Goal: Information Seeking & Learning: Learn about a topic

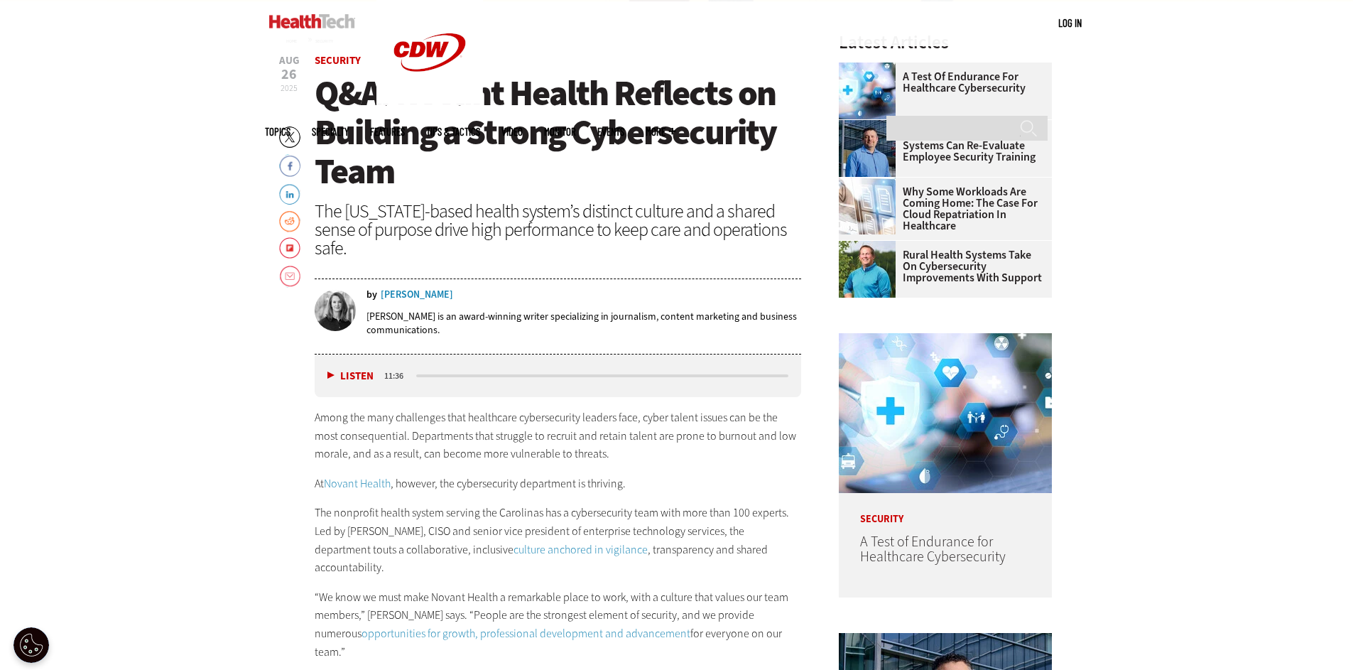
scroll to position [601, 0]
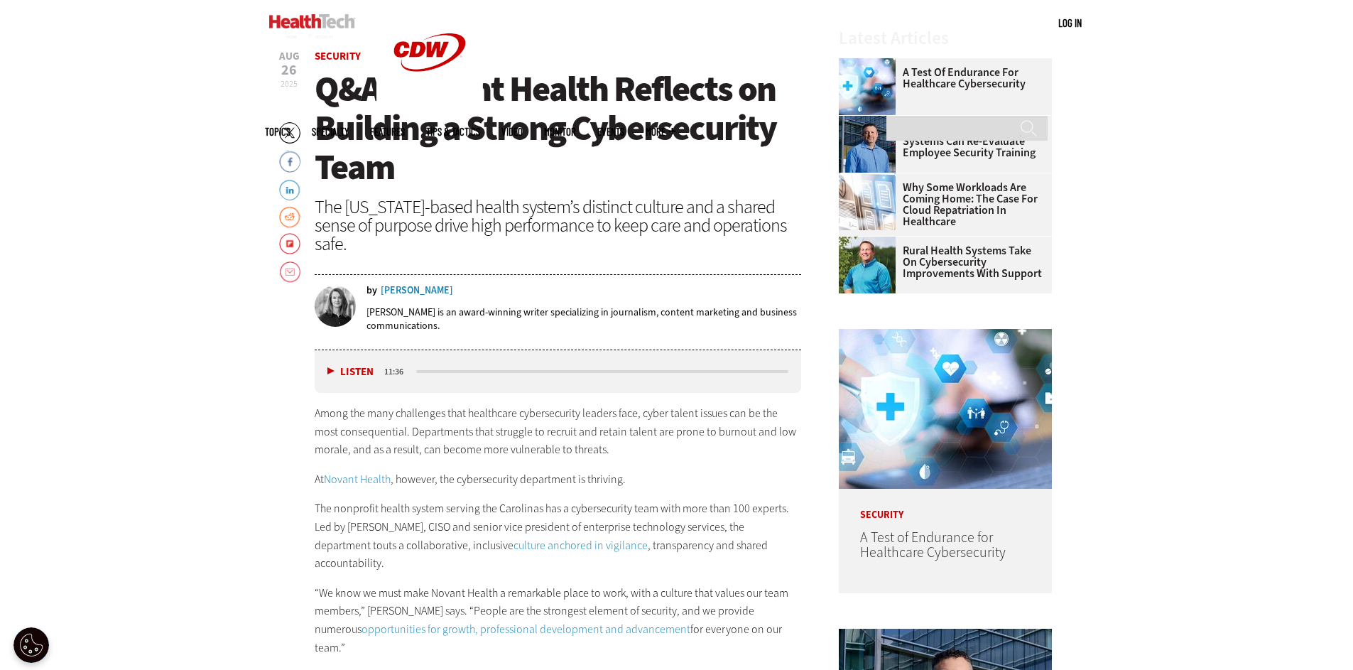
click at [728, 176] on h1 "Q&A: Novant Health Reflects on Building a Strong Cybersecurity Team" at bounding box center [558, 128] width 487 height 117
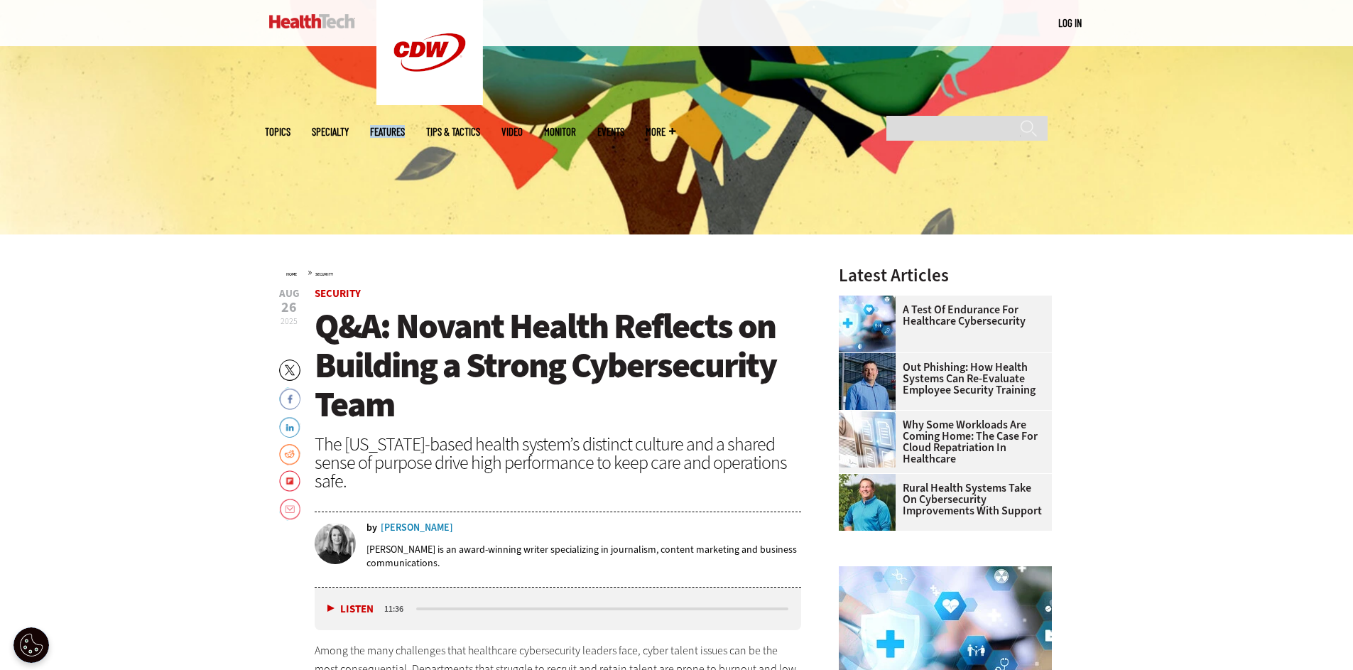
scroll to position [0, 0]
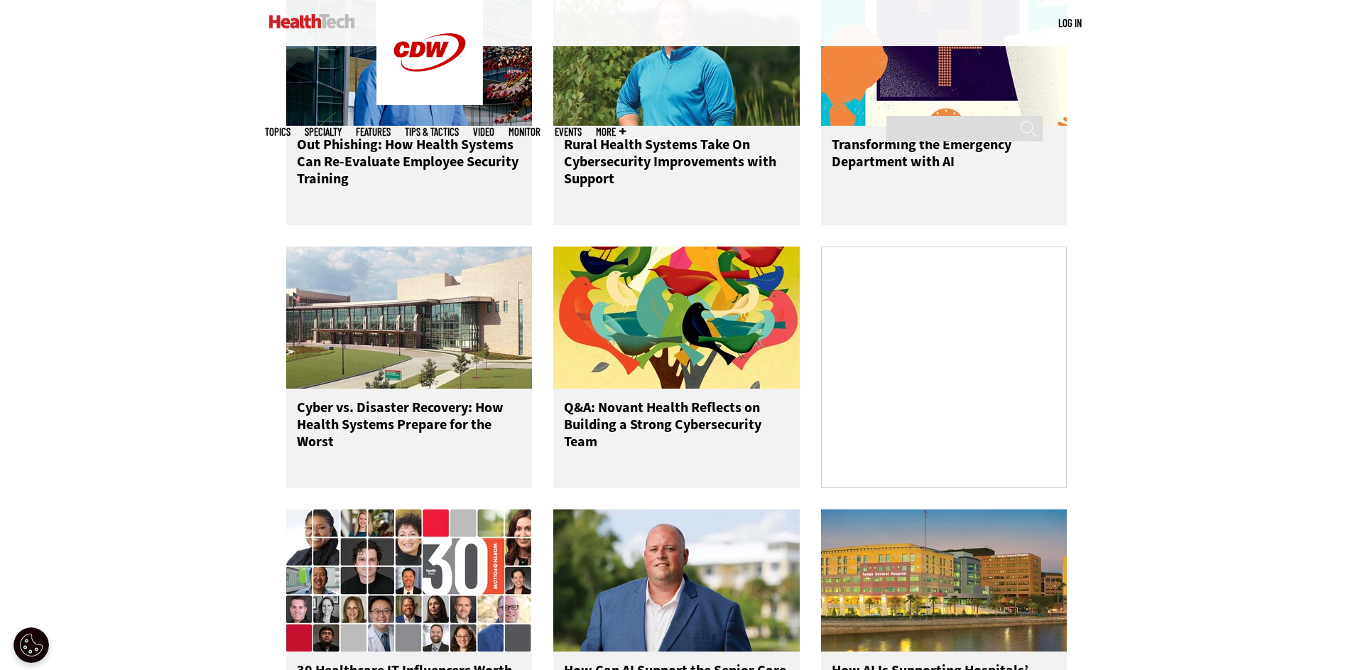
scroll to position [877, 0]
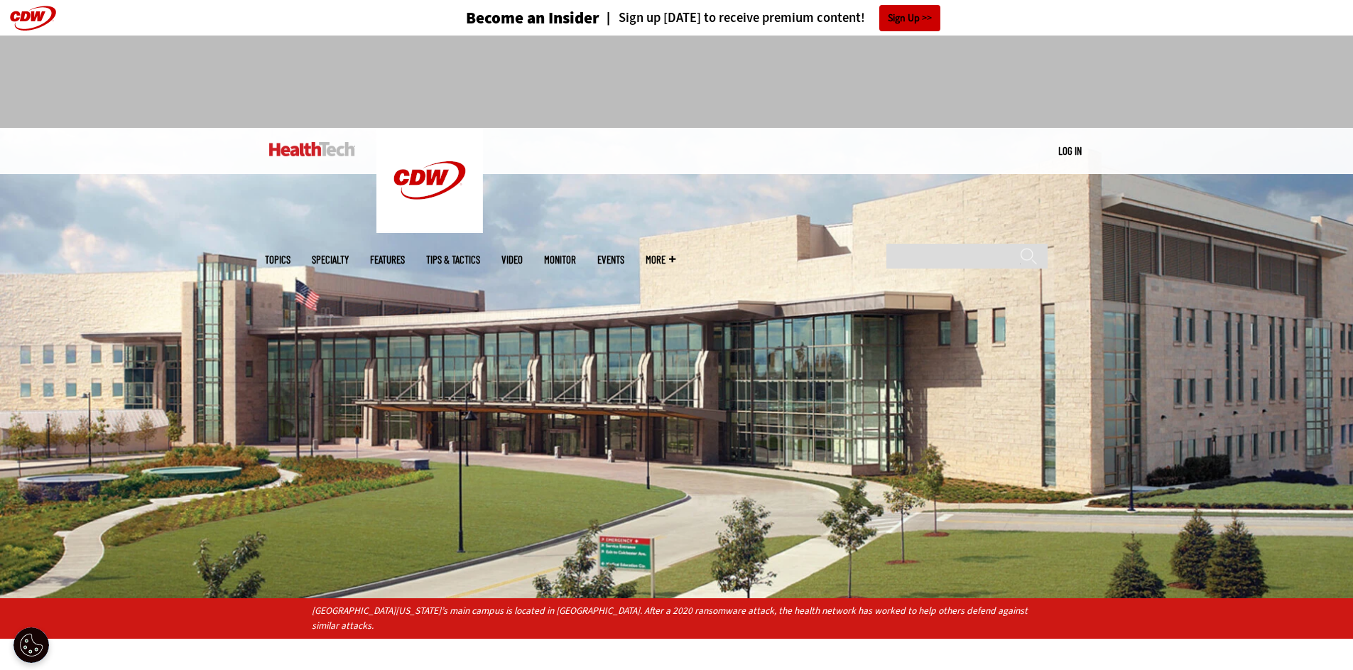
scroll to position [286, 0]
